Goal: Task Accomplishment & Management: Manage account settings

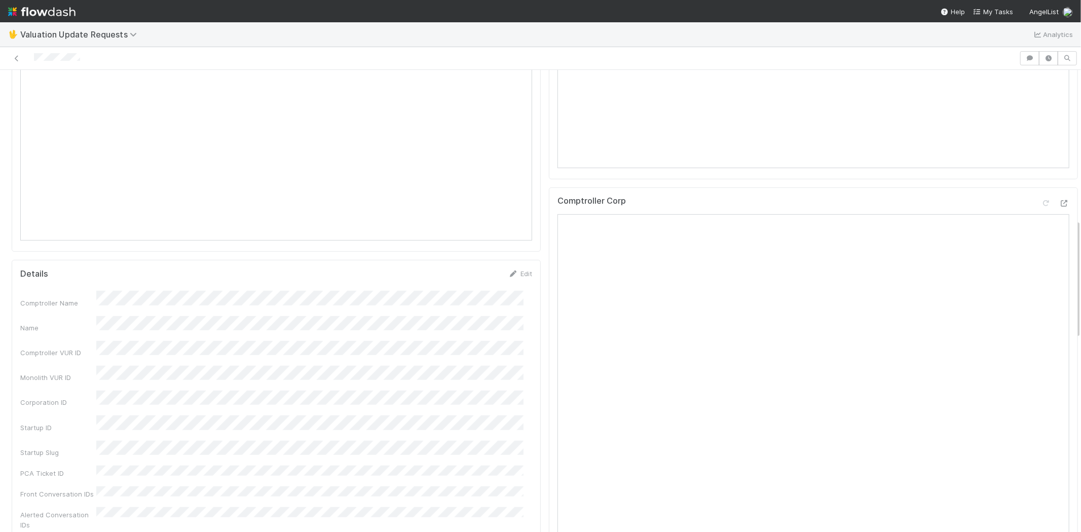
scroll to position [563, 0]
click at [1041, 284] on icon at bounding box center [1046, 285] width 10 height 7
click at [33, 61] on div at bounding box center [509, 58] width 1011 height 14
click at [67, 53] on div at bounding box center [57, 58] width 46 height 11
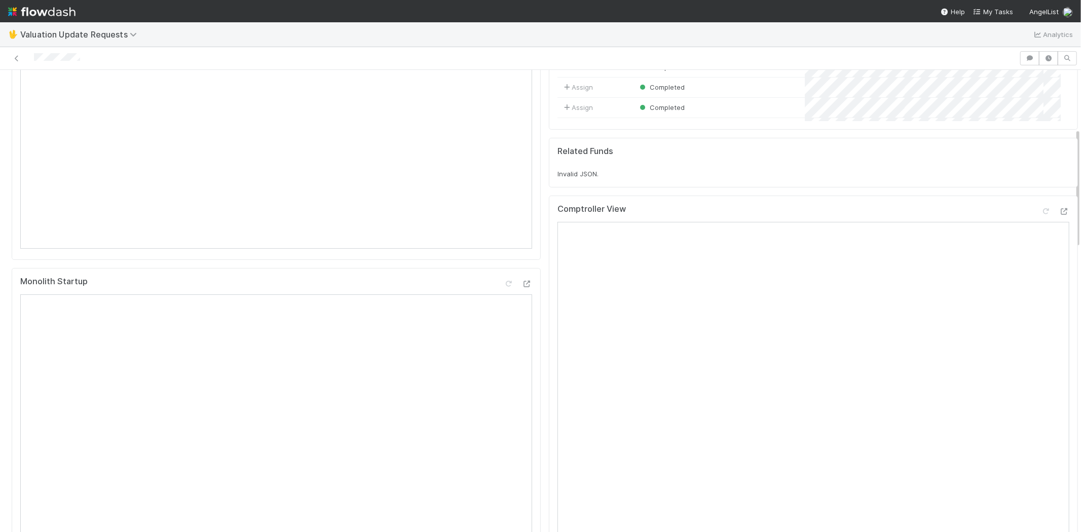
scroll to position [225, 0]
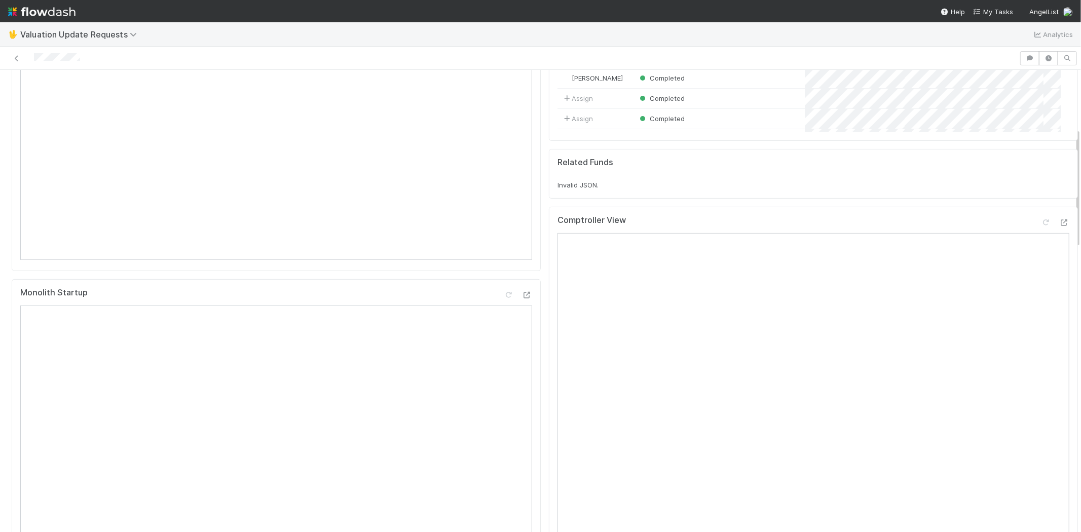
click at [94, 54] on div at bounding box center [509, 58] width 1011 height 14
drag, startPoint x: 86, startPoint y: 58, endPoint x: 32, endPoint y: 57, distance: 54.2
click at [32, 57] on div at bounding box center [509, 58] width 1011 height 14
drag, startPoint x: 1070, startPoint y: 181, endPoint x: 1073, endPoint y: 232, distance: 50.2
click at [1073, 232] on div "🖖 Valuation Update Requests Analytics Response Received [PERSON_NAME] Pending P…" at bounding box center [540, 277] width 1081 height 510
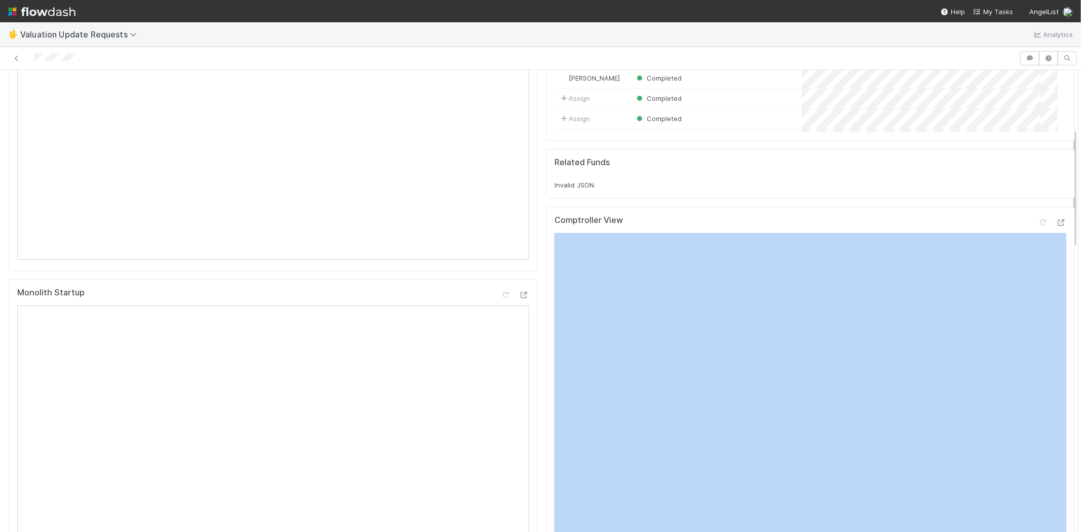
drag, startPoint x: 1068, startPoint y: 225, endPoint x: 1064, endPoint y: 311, distance: 85.7
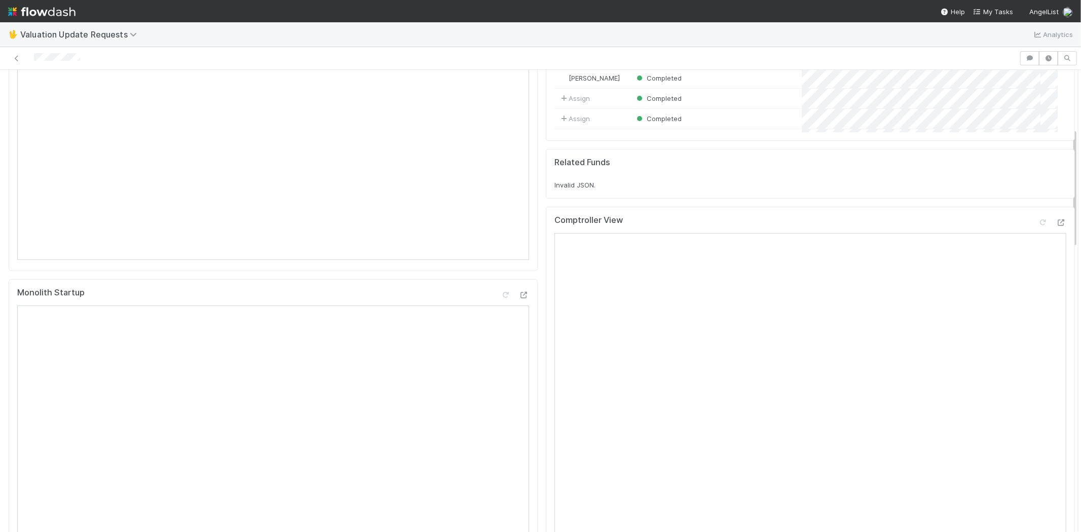
click at [933, 226] on div "Comptroller View" at bounding box center [810, 224] width 512 height 18
click at [1056, 221] on icon at bounding box center [1061, 222] width 10 height 7
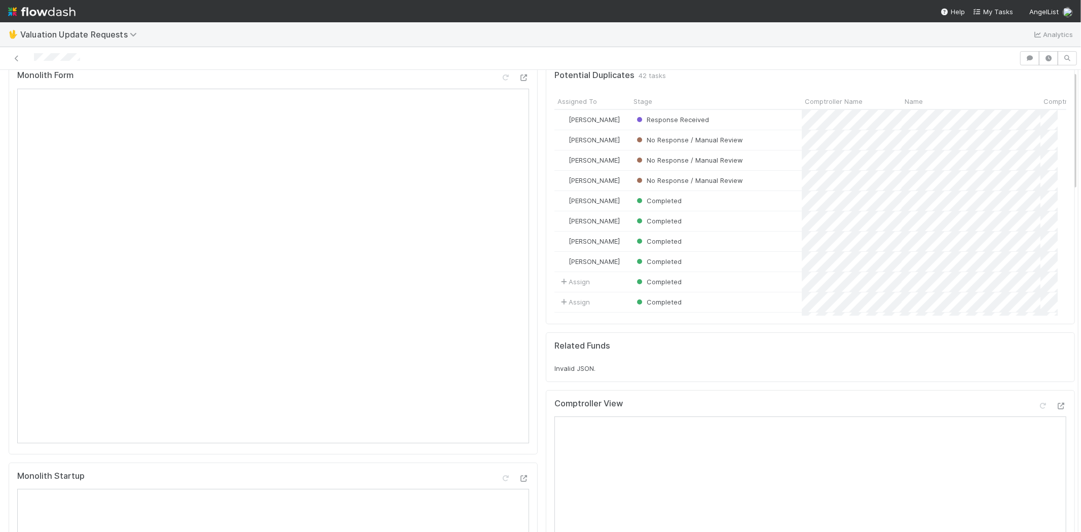
scroll to position [0, 0]
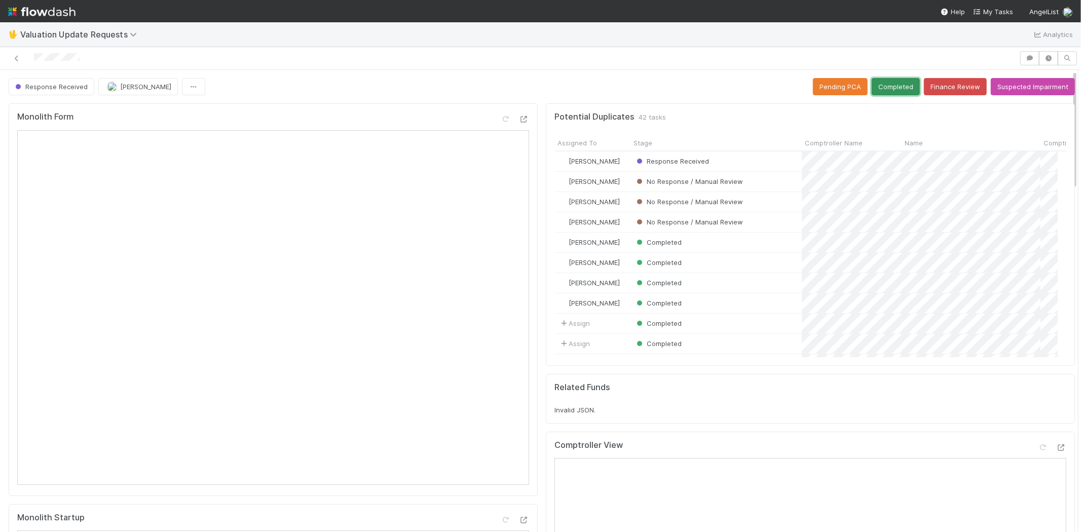
click at [890, 90] on button "Completed" at bounding box center [895, 86] width 48 height 17
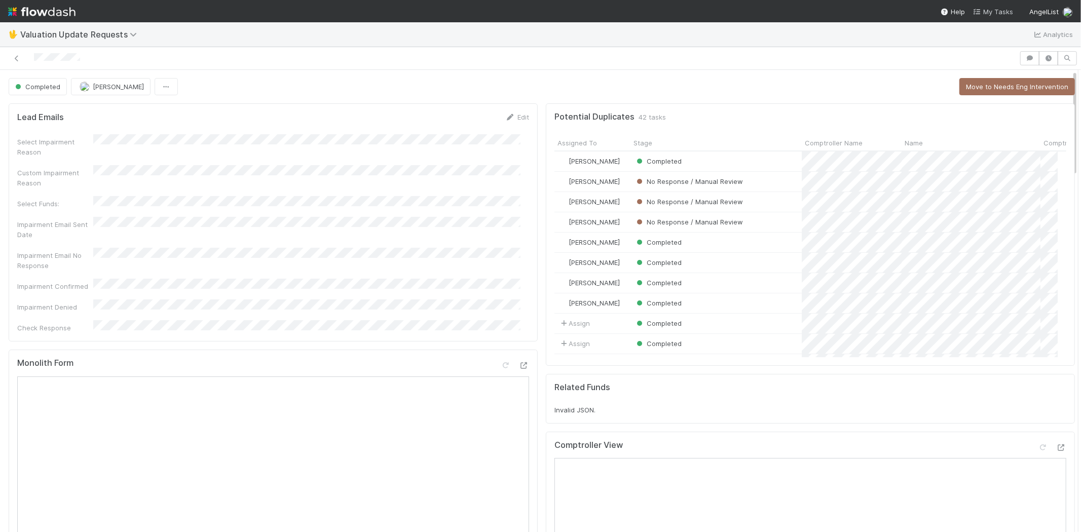
click at [986, 8] on span "My Tasks" at bounding box center [993, 12] width 40 height 8
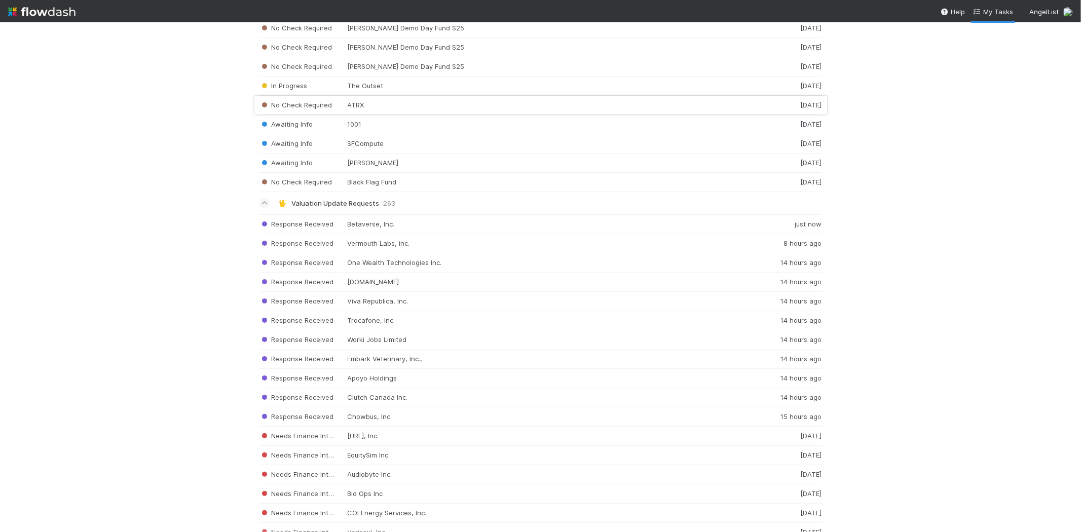
scroll to position [1463, 0]
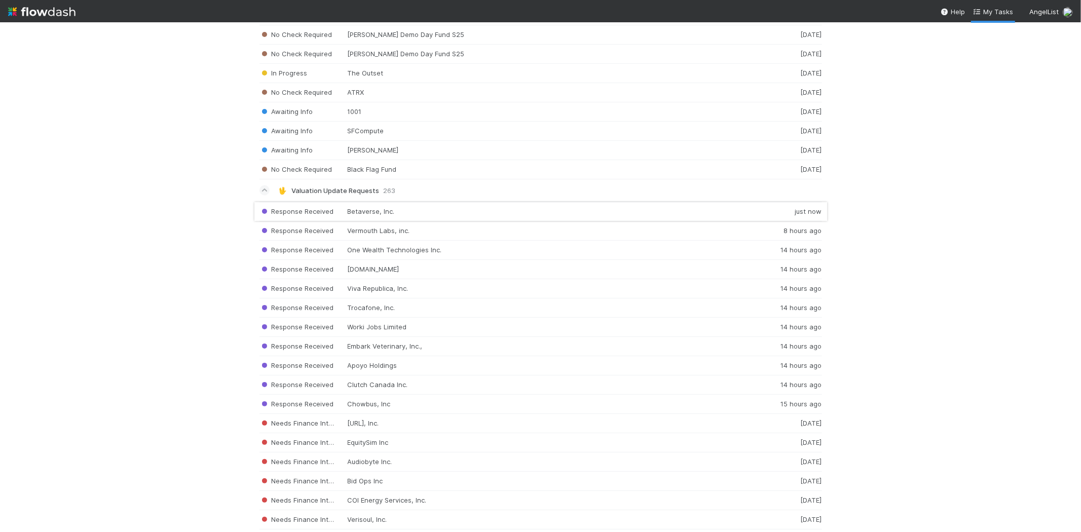
click at [455, 220] on div "Response Received Betaverse, Inc. just now" at bounding box center [540, 212] width 562 height 20
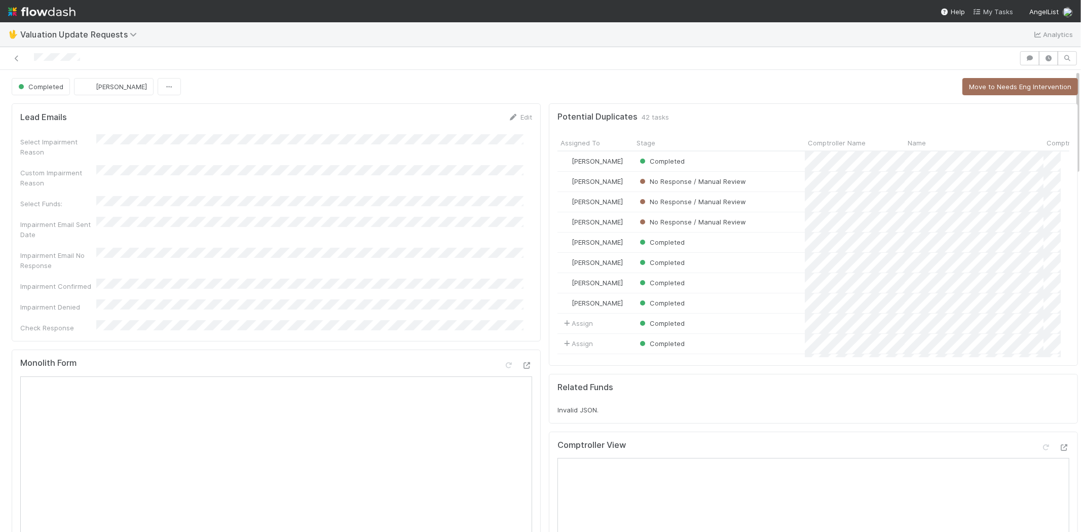
scroll to position [198, 494]
drag, startPoint x: 996, startPoint y: 9, endPoint x: 921, endPoint y: 41, distance: 81.5
click at [996, 9] on span "My Tasks" at bounding box center [993, 12] width 40 height 8
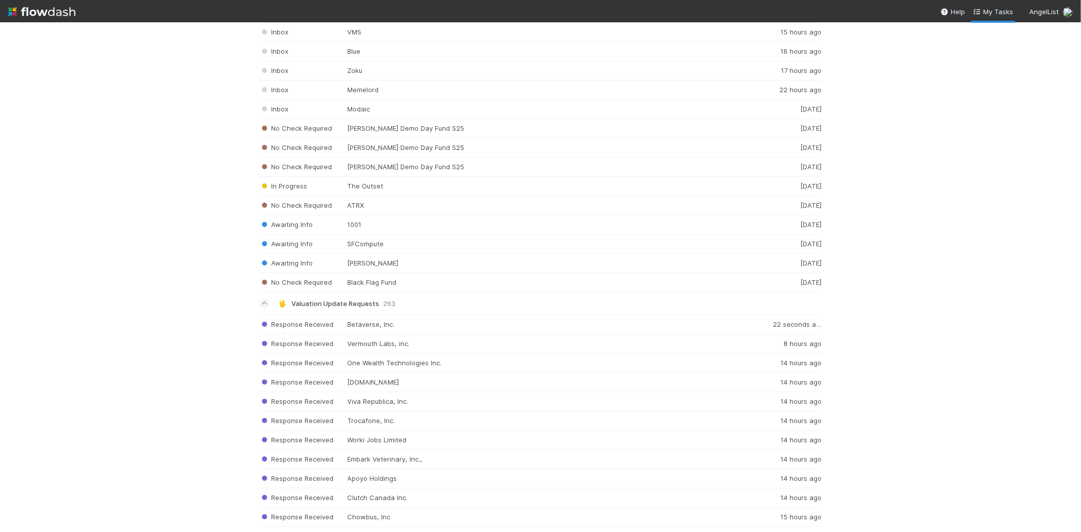
scroll to position [1351, 0]
click at [350, 323] on div "Response Received Betaverse, Inc. 22 seconds ago" at bounding box center [540, 324] width 562 height 20
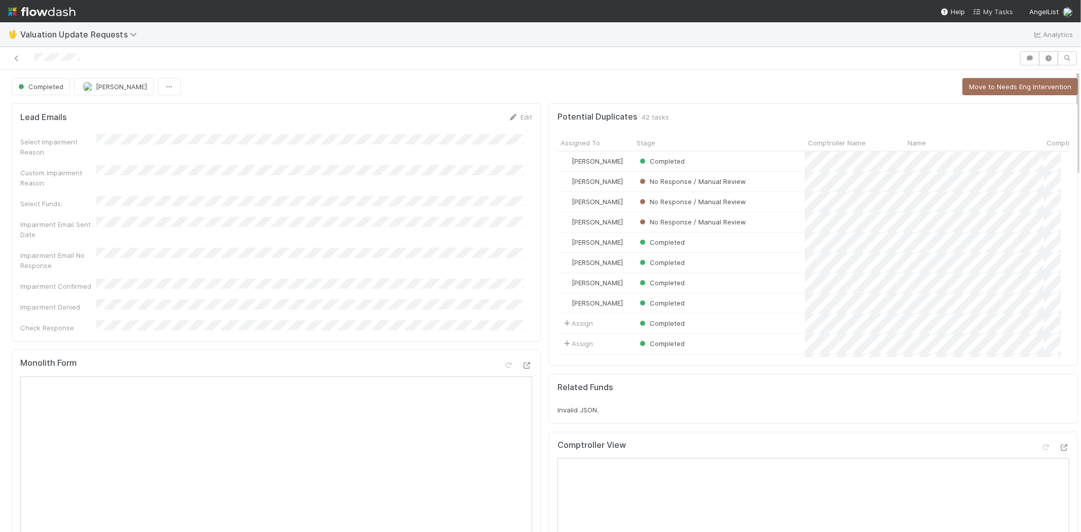
click at [997, 12] on span "My Tasks" at bounding box center [993, 12] width 40 height 8
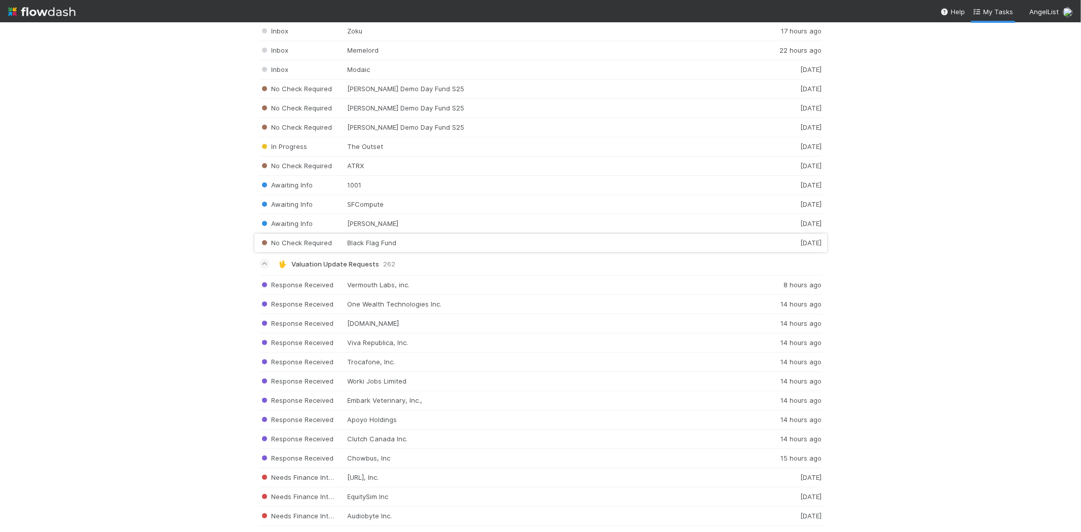
scroll to position [1407, 0]
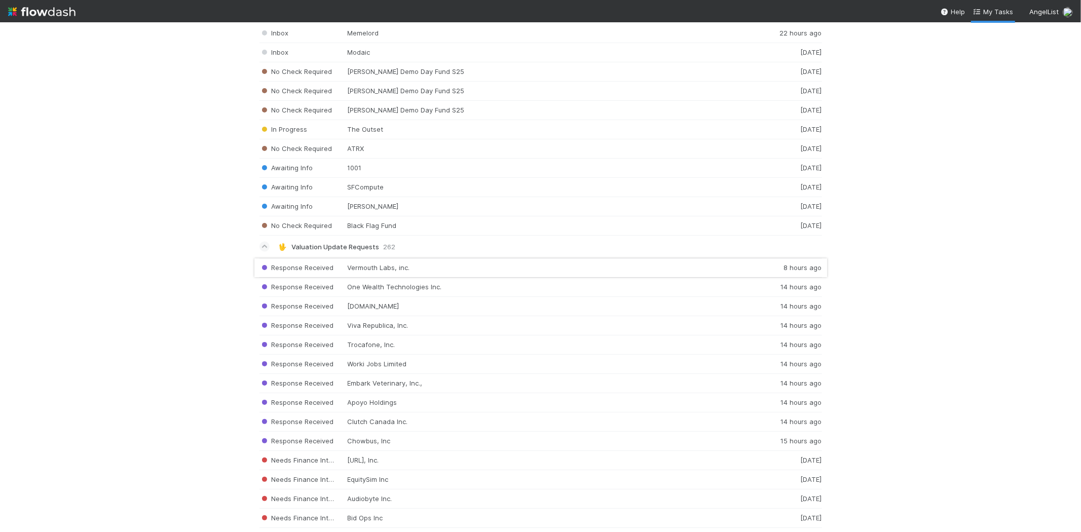
click at [595, 273] on div "Response Received Vermouth Labs, inc. 8 hours ago" at bounding box center [540, 268] width 562 height 20
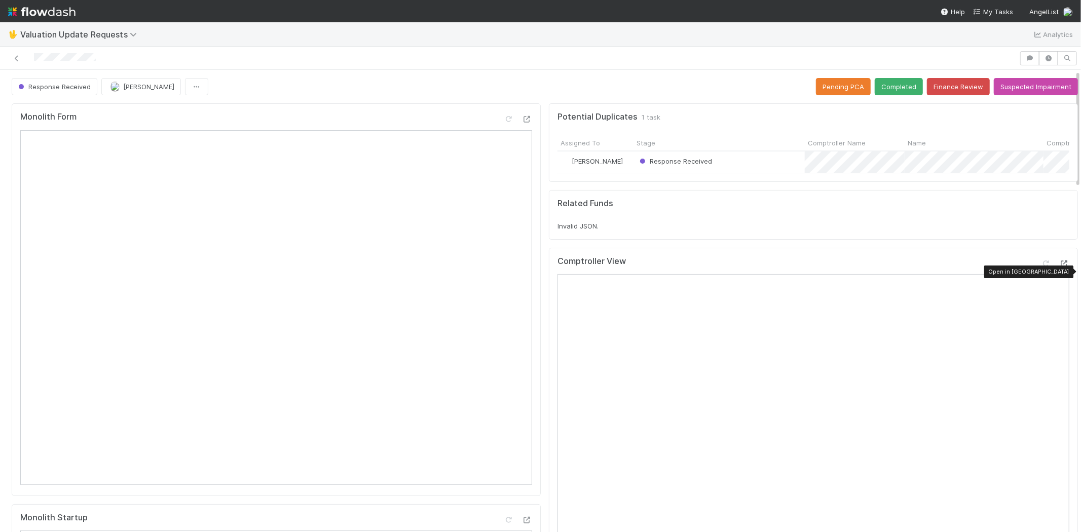
click at [1059, 267] on div at bounding box center [1064, 263] width 10 height 10
drag, startPoint x: 111, startPoint y: 61, endPoint x: 31, endPoint y: 63, distance: 80.1
click at [31, 63] on div at bounding box center [509, 58] width 1011 height 14
click at [878, 87] on button "Completed" at bounding box center [898, 86] width 48 height 17
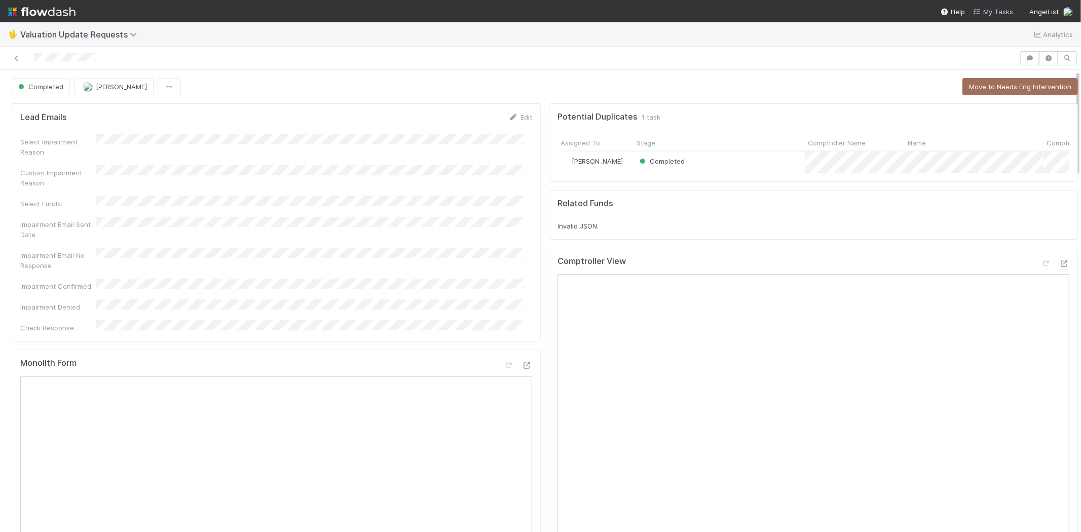
click at [995, 13] on span "My Tasks" at bounding box center [993, 12] width 40 height 8
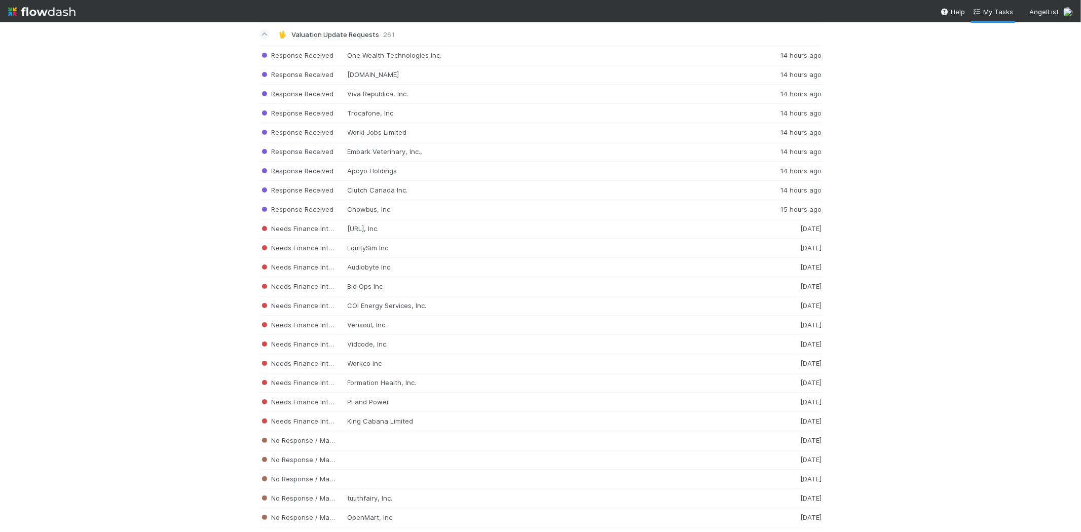
scroll to position [1450, 0]
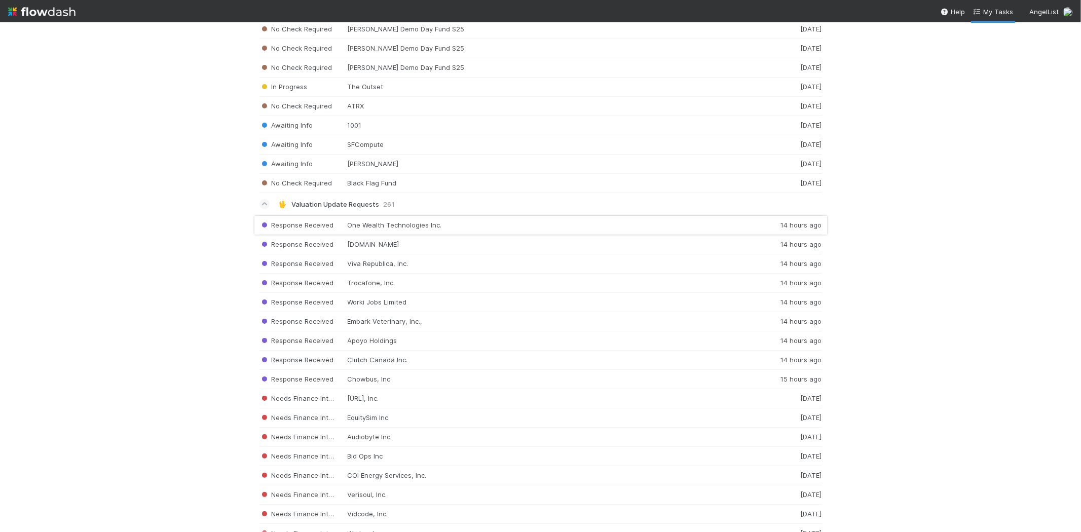
click at [404, 231] on div "Response Received One Wealth Technologies Inc. 14 hours ago" at bounding box center [540, 225] width 562 height 20
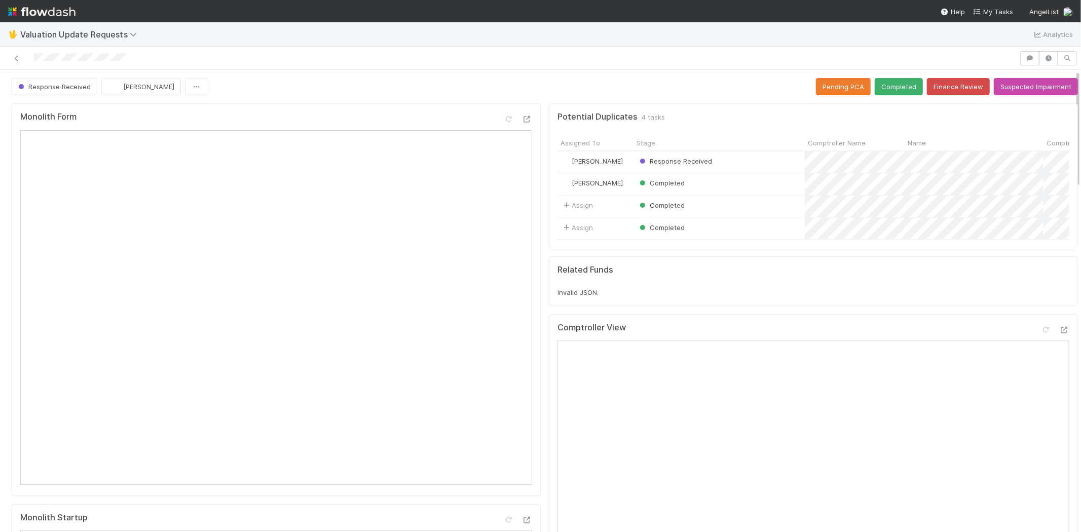
drag, startPoint x: 138, startPoint y: 53, endPoint x: 34, endPoint y: 63, distance: 104.3
click at [34, 63] on div at bounding box center [509, 58] width 1011 height 14
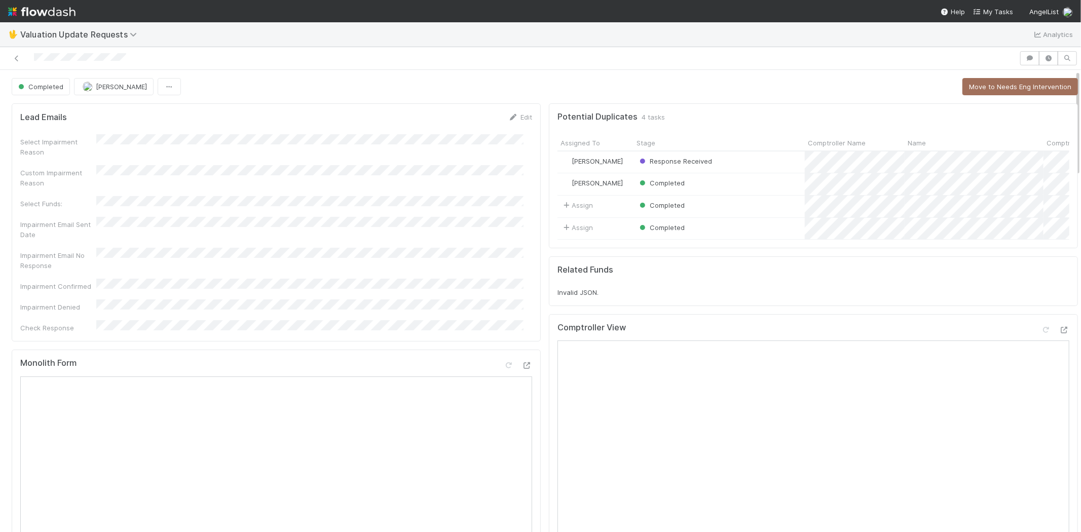
click at [996, 6] on nav "Help My Tasks AngelList" at bounding box center [540, 11] width 1081 height 22
click at [988, 9] on span "My Tasks" at bounding box center [993, 12] width 40 height 8
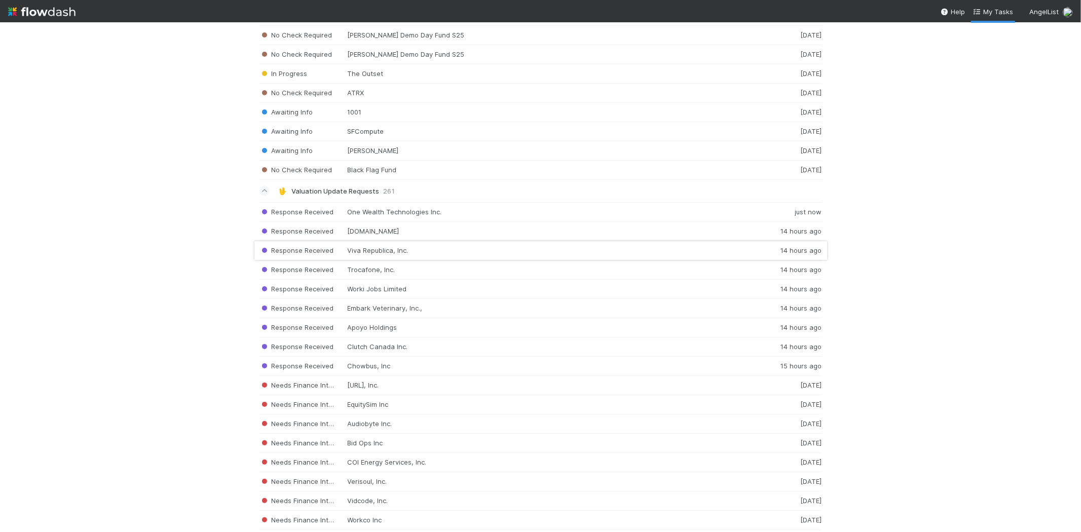
scroll to position [1407, 0]
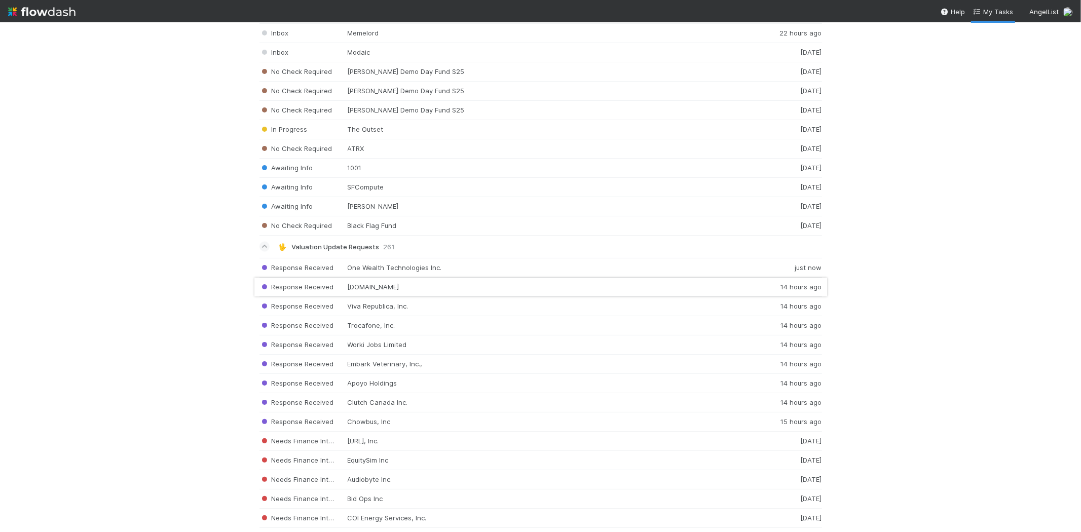
click at [390, 289] on div "Response Received [DOMAIN_NAME] 14 hours ago" at bounding box center [540, 287] width 562 height 19
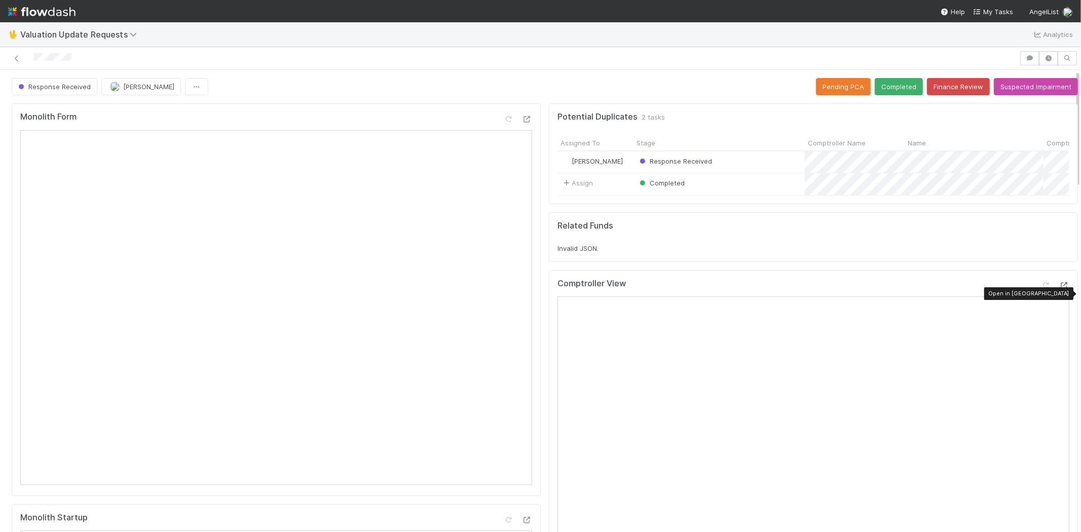
click at [1059, 289] on icon at bounding box center [1064, 285] width 10 height 7
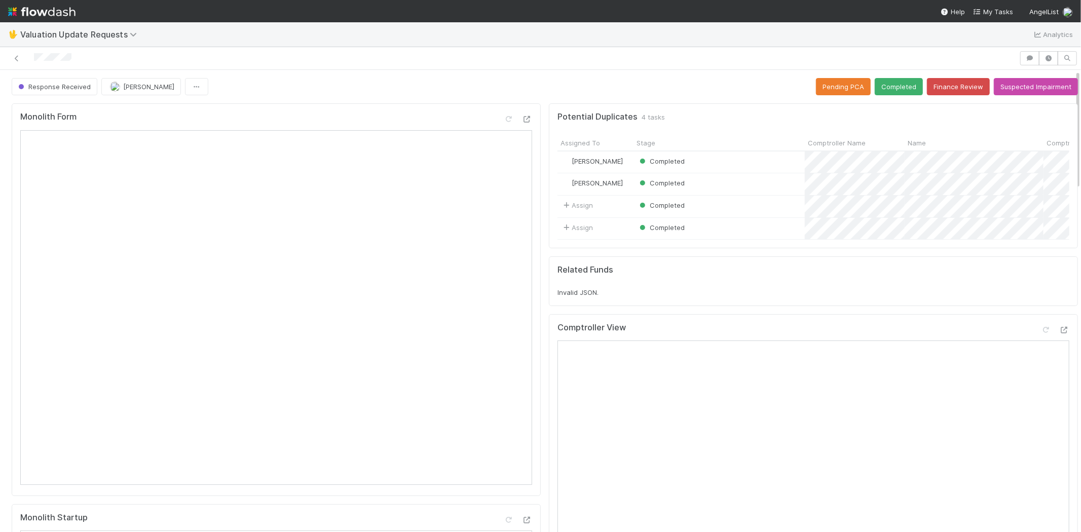
drag, startPoint x: 71, startPoint y: 53, endPoint x: 23, endPoint y: 58, distance: 48.5
click at [23, 58] on div at bounding box center [509, 58] width 1011 height 14
click at [94, 56] on div at bounding box center [509, 58] width 1011 height 14
drag, startPoint x: 76, startPoint y: 56, endPoint x: 31, endPoint y: 55, distance: 45.1
click at [31, 55] on div at bounding box center [509, 58] width 1011 height 14
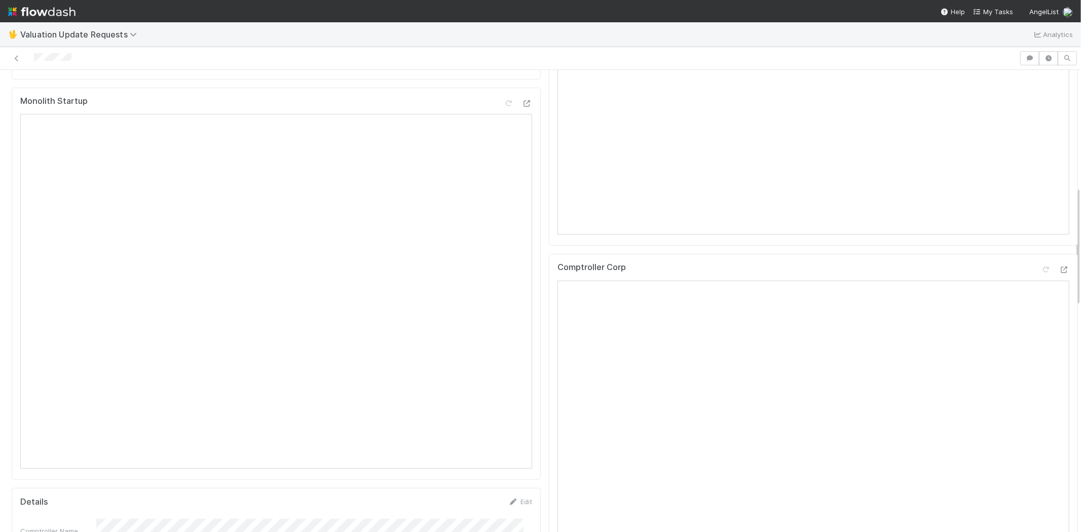
scroll to position [450, 0]
click at [1041, 240] on icon at bounding box center [1046, 236] width 10 height 7
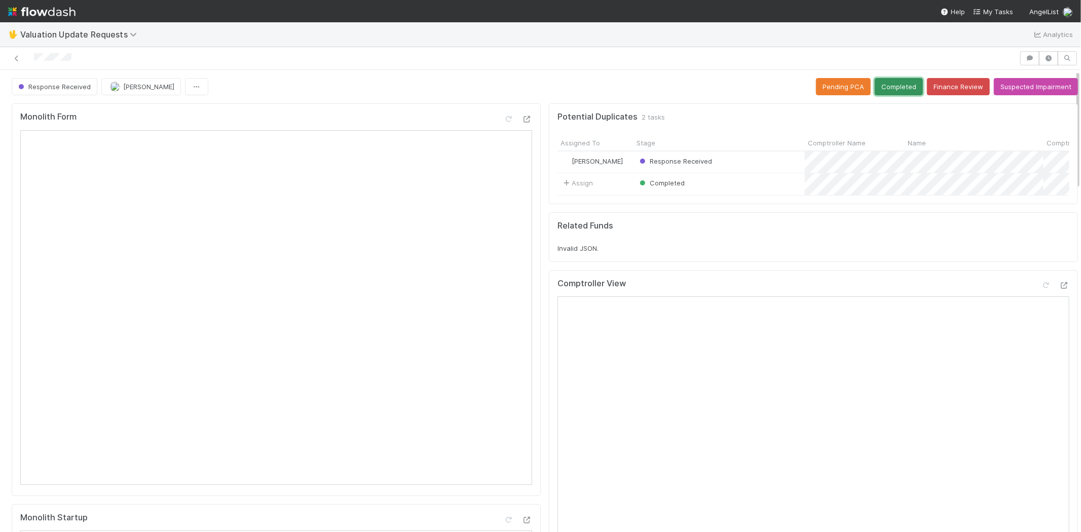
click at [888, 78] on button "Completed" at bounding box center [898, 86] width 48 height 17
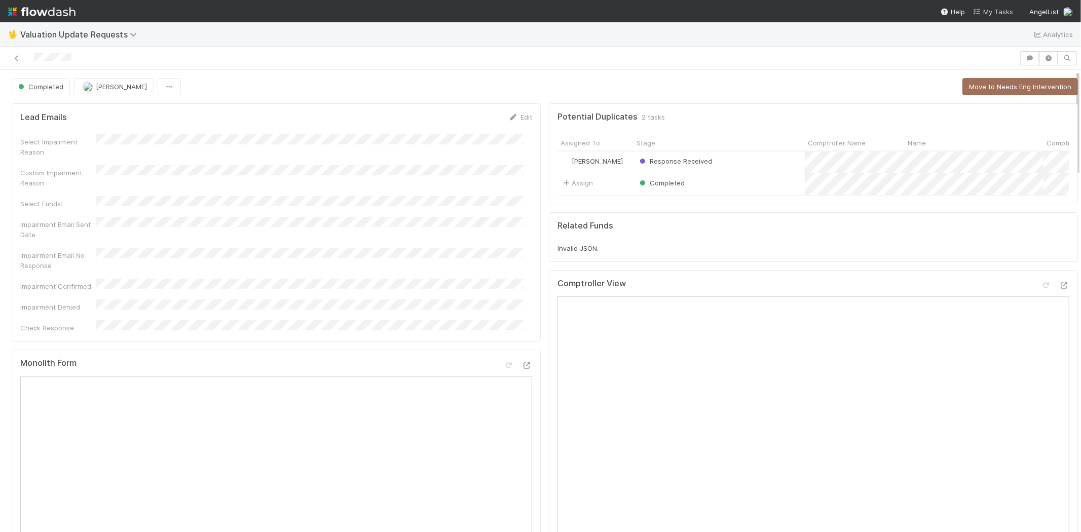
click at [988, 10] on span "My Tasks" at bounding box center [993, 12] width 40 height 8
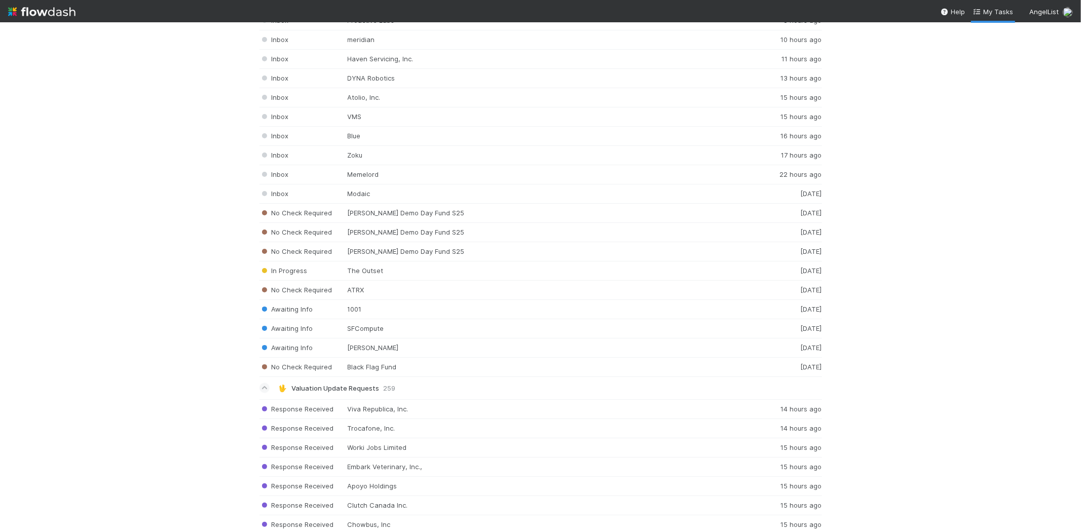
scroll to position [1472, 0]
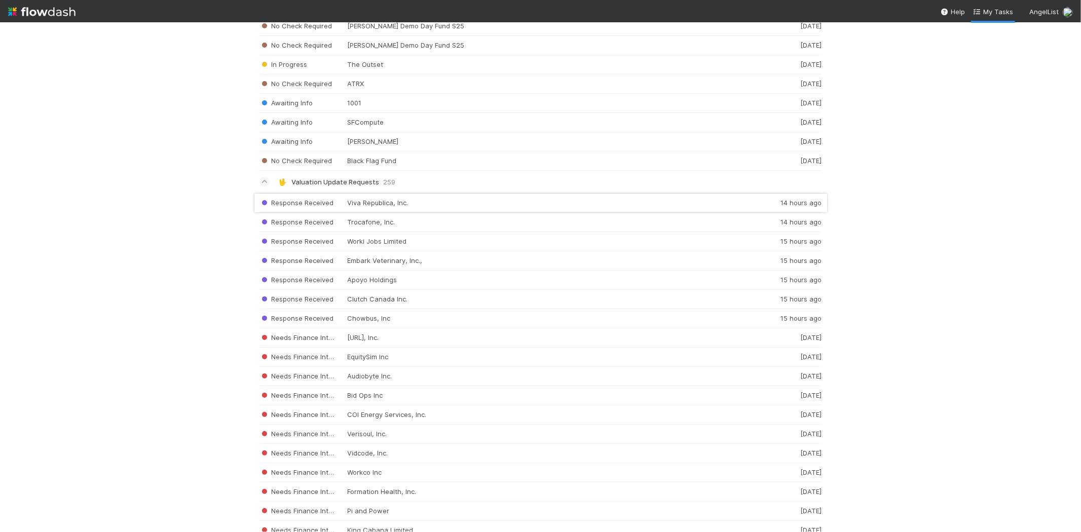
click at [409, 203] on div "Response Received Viva Republica, Inc. 14 hours ago" at bounding box center [540, 203] width 562 height 20
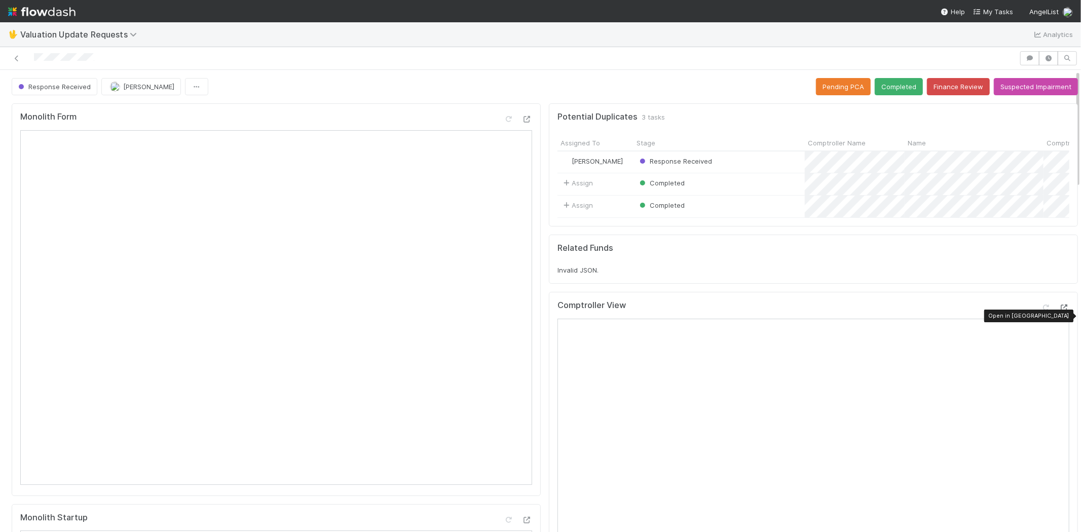
click at [1059, 311] on icon at bounding box center [1064, 307] width 10 height 7
drag, startPoint x: 98, startPoint y: 58, endPoint x: 31, endPoint y: 54, distance: 67.0
click at [31, 53] on div at bounding box center [509, 58] width 1011 height 14
click at [888, 88] on button "Completed" at bounding box center [898, 86] width 48 height 17
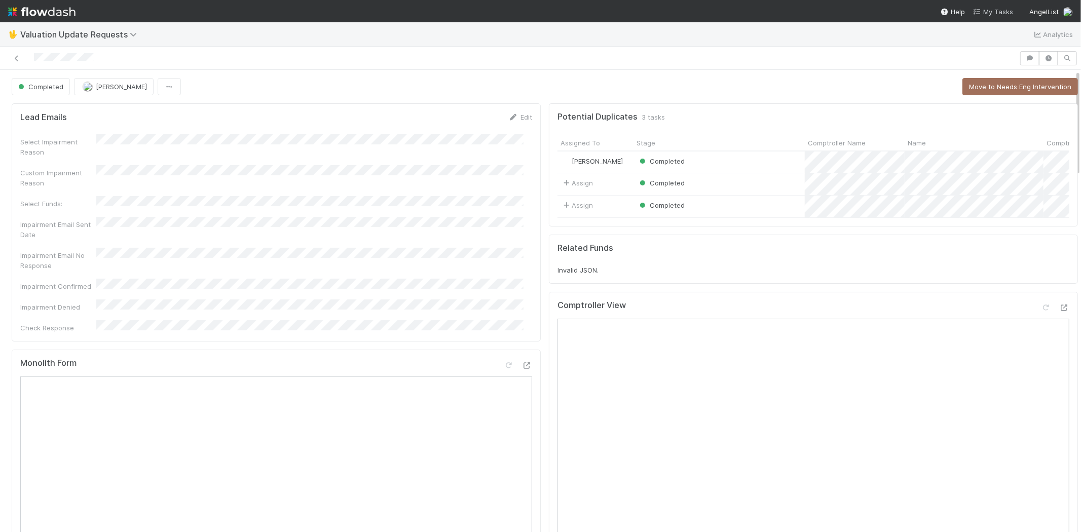
click at [988, 12] on span "My Tasks" at bounding box center [993, 12] width 40 height 8
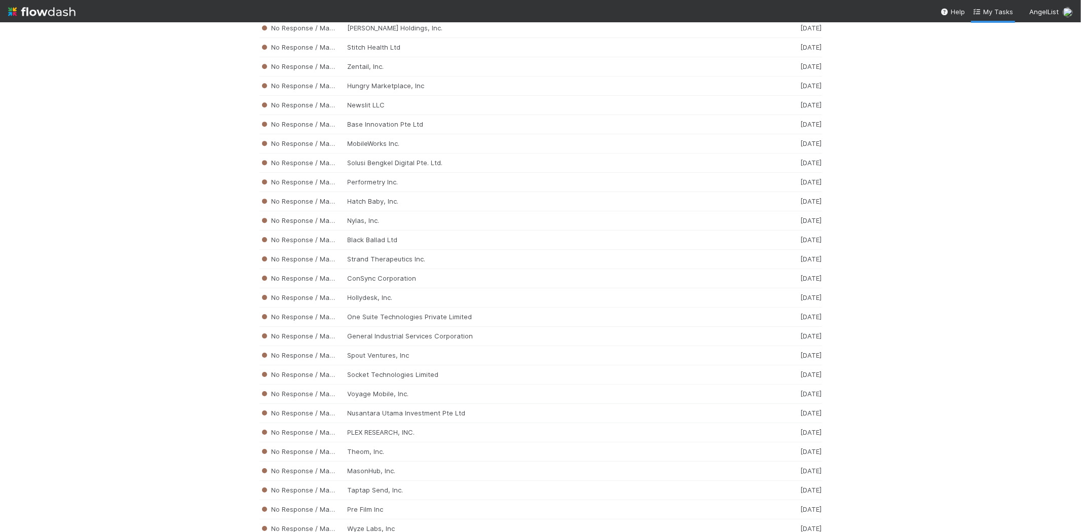
scroll to position [5870, 0]
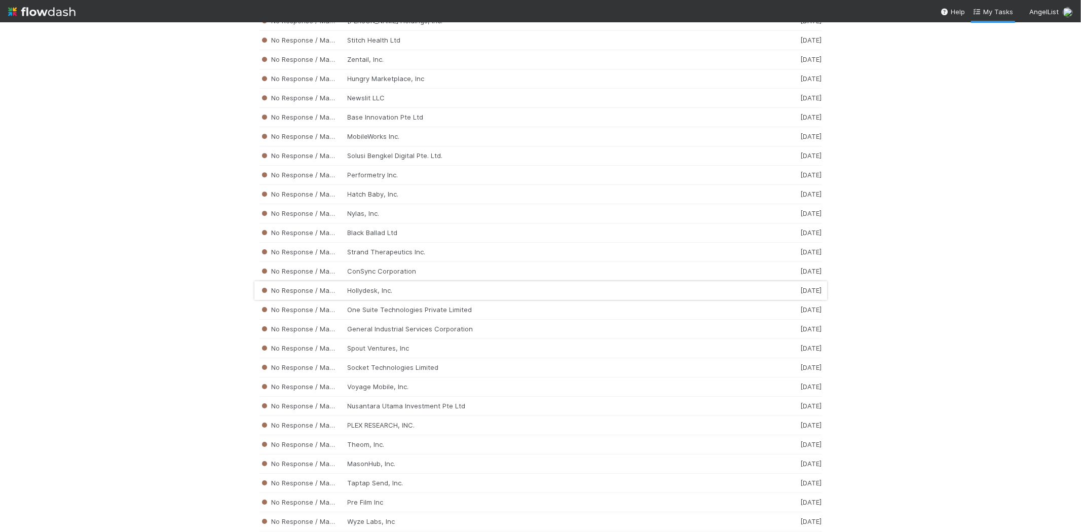
click at [423, 300] on div "No Response / Manual Review Hollydesk, Inc. [DATE]" at bounding box center [540, 290] width 562 height 19
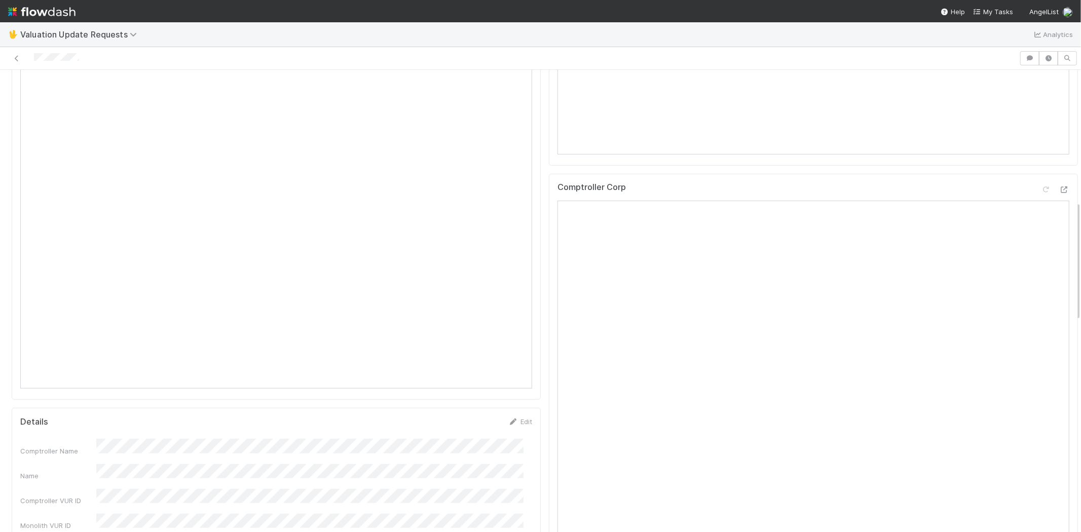
scroll to position [507, 0]
drag, startPoint x: 83, startPoint y: 57, endPoint x: 31, endPoint y: 57, distance: 51.2
click at [31, 57] on div at bounding box center [509, 58] width 1011 height 14
click at [1041, 120] on icon at bounding box center [1046, 116] width 10 height 7
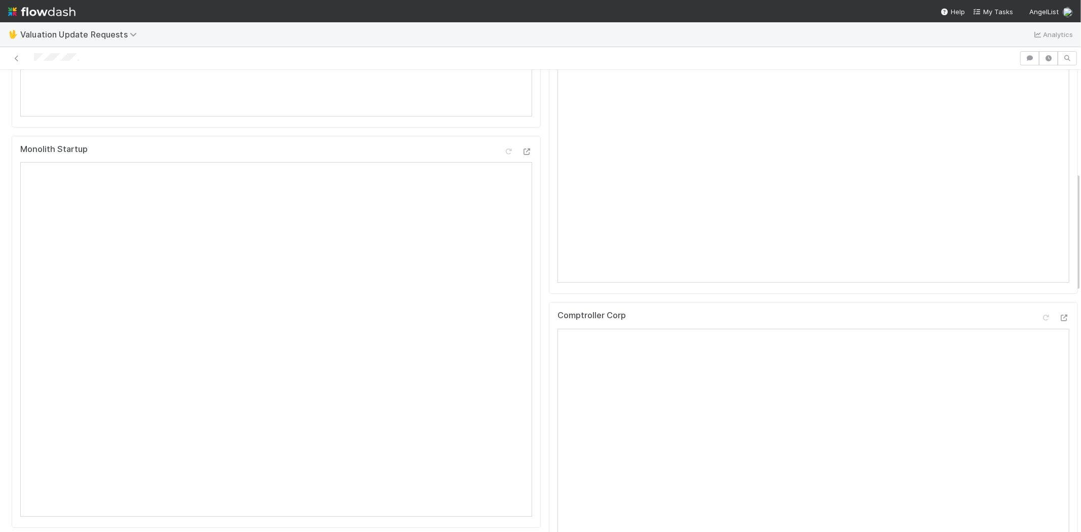
scroll to position [394, 0]
click at [1041, 296] on div at bounding box center [1046, 292] width 10 height 10
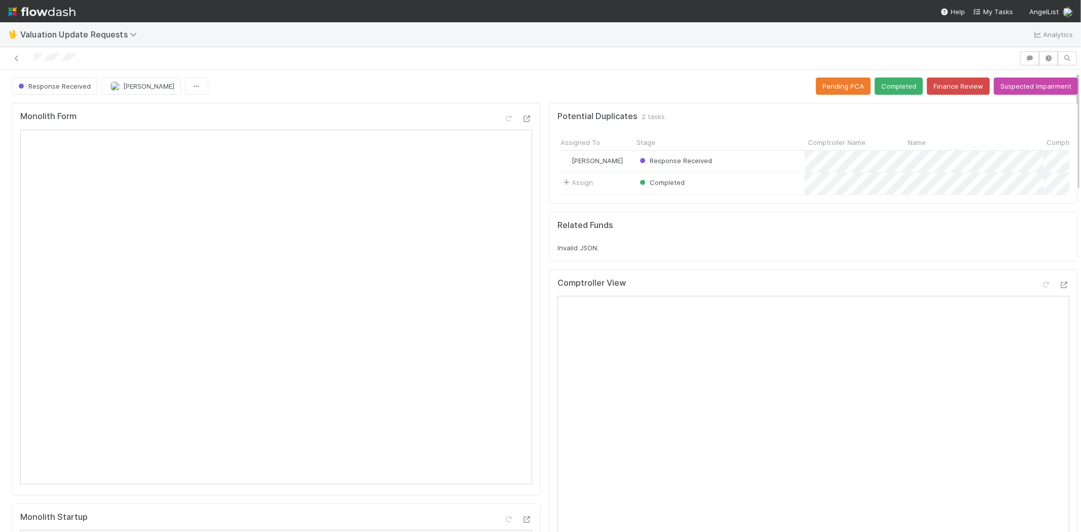
scroll to position [0, 0]
click at [886, 78] on button "Completed" at bounding box center [898, 86] width 48 height 17
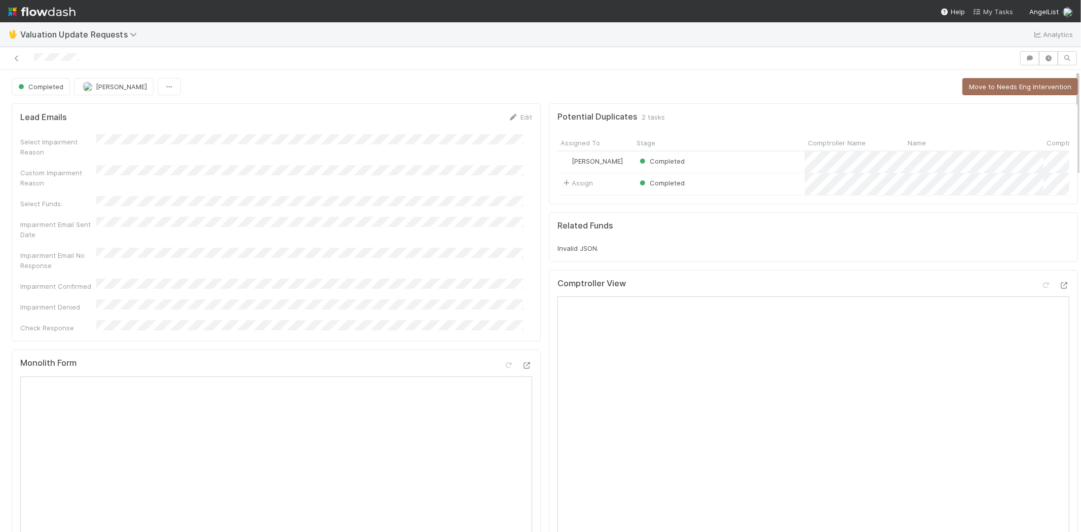
click at [990, 11] on span "My Tasks" at bounding box center [993, 12] width 40 height 8
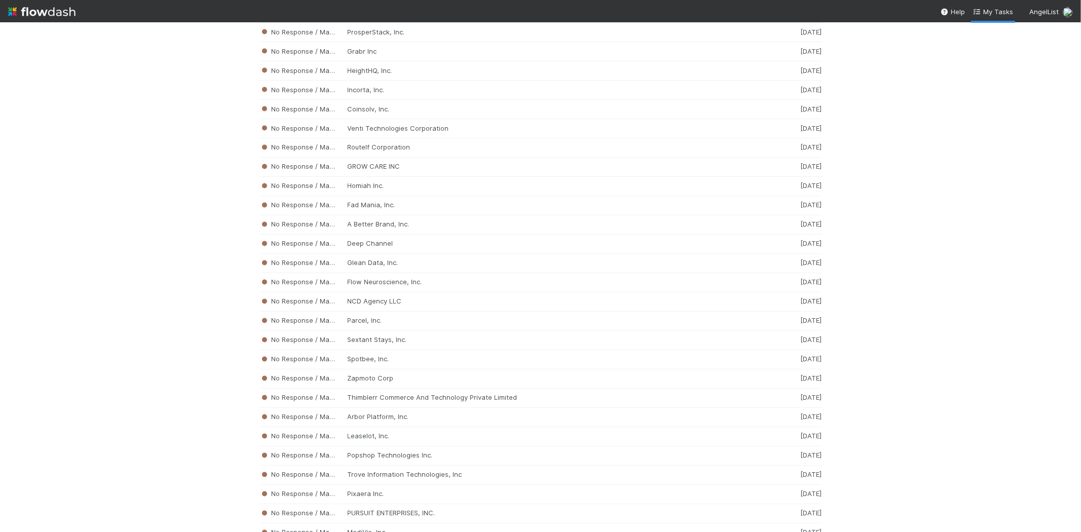
scroll to position [5347, 0]
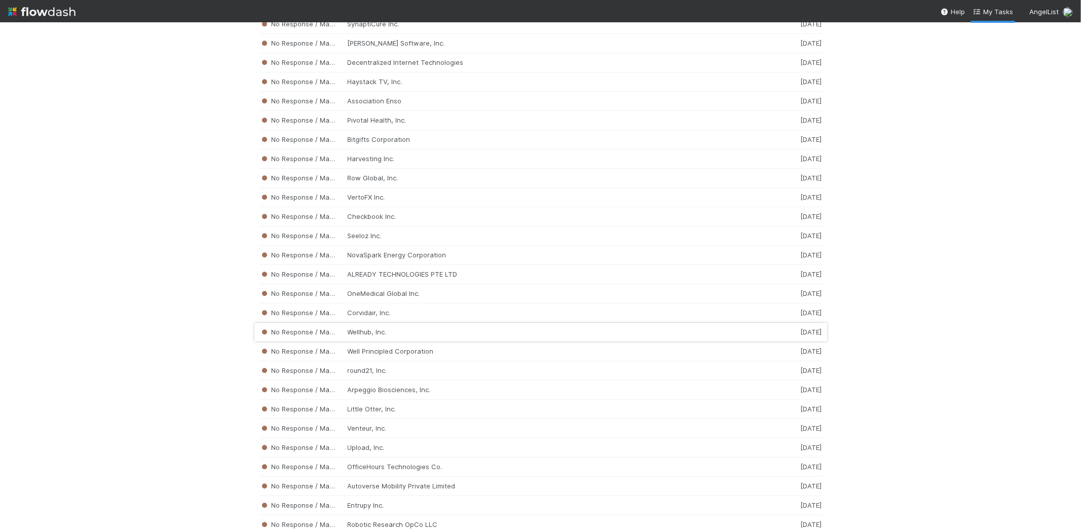
click at [408, 342] on div "No Response / Manual Review Wellhub, Inc. [DATE]" at bounding box center [540, 332] width 562 height 19
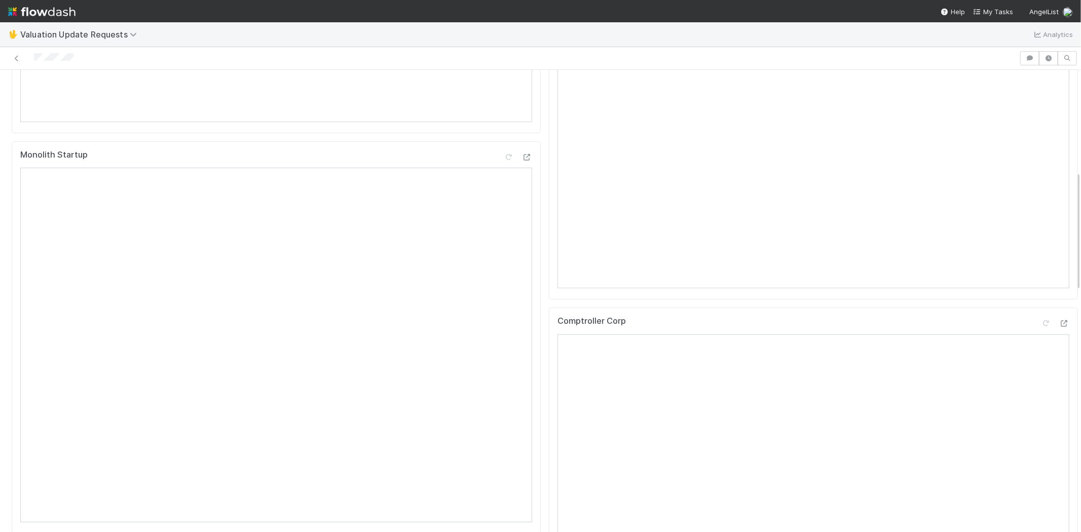
scroll to position [394, 0]
click at [33, 56] on div at bounding box center [509, 58] width 1011 height 14
click at [91, 61] on div at bounding box center [509, 58] width 1011 height 14
click at [34, 58] on div at bounding box center [509, 58] width 1011 height 14
drag, startPoint x: 1002, startPoint y: 11, endPoint x: 942, endPoint y: 0, distance: 60.3
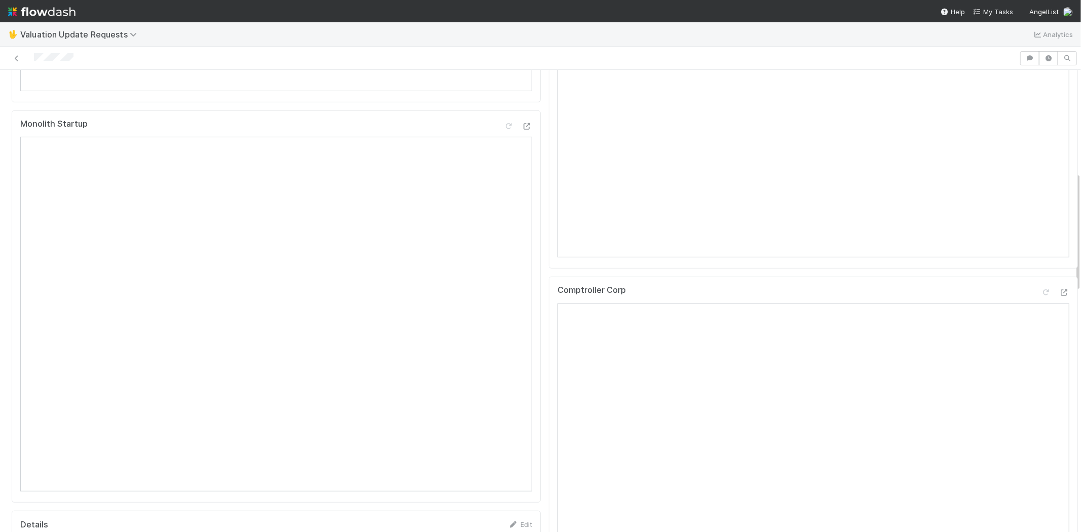
click at [1002, 11] on span "My Tasks" at bounding box center [993, 12] width 40 height 8
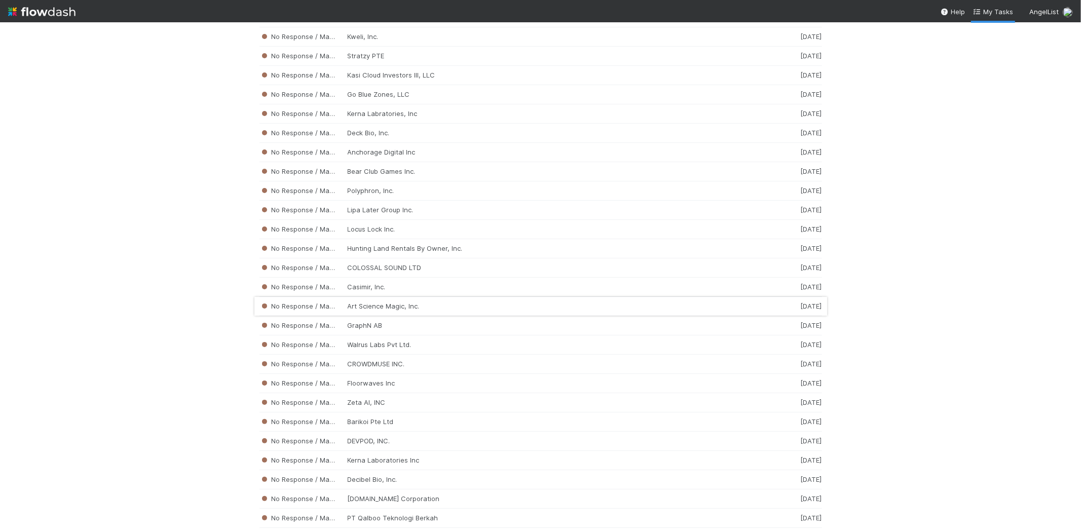
scroll to position [2476, 0]
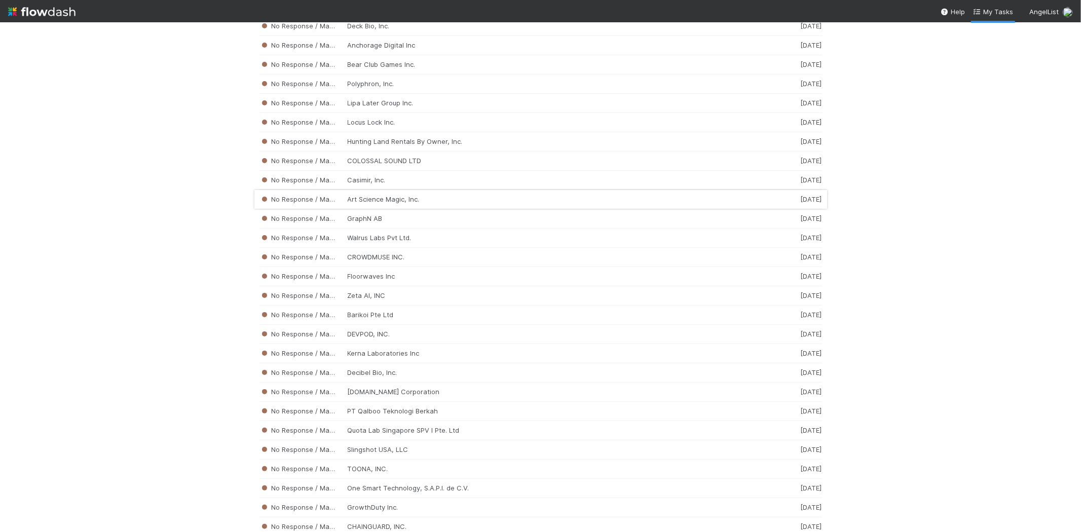
click at [399, 205] on div "No Response / Manual Review Art Science Magic, Inc. [DATE]" at bounding box center [540, 199] width 562 height 19
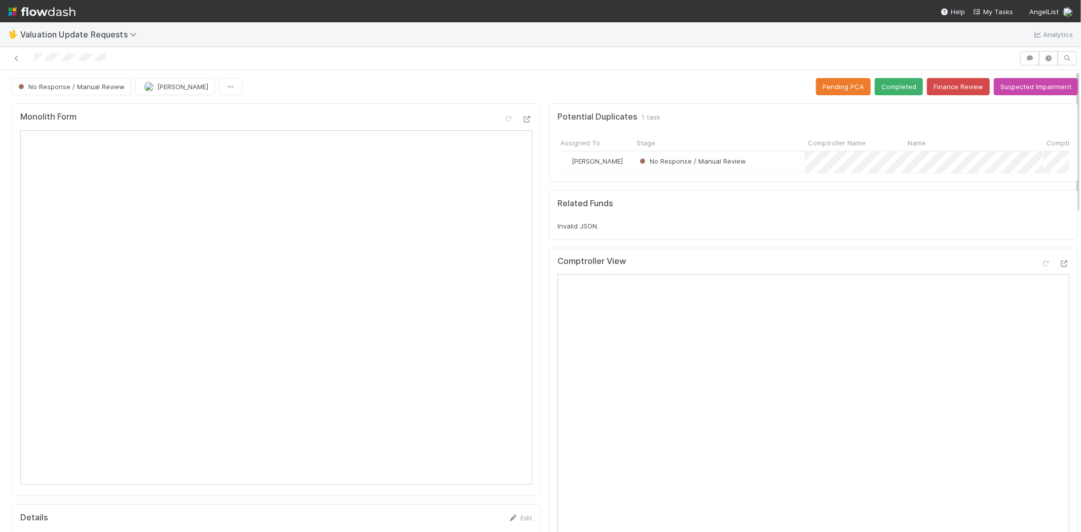
drag, startPoint x: 108, startPoint y: 58, endPoint x: 34, endPoint y: 53, distance: 74.6
click at [34, 53] on div at bounding box center [509, 58] width 1011 height 14
